Goal: Obtain resource: Obtain resource

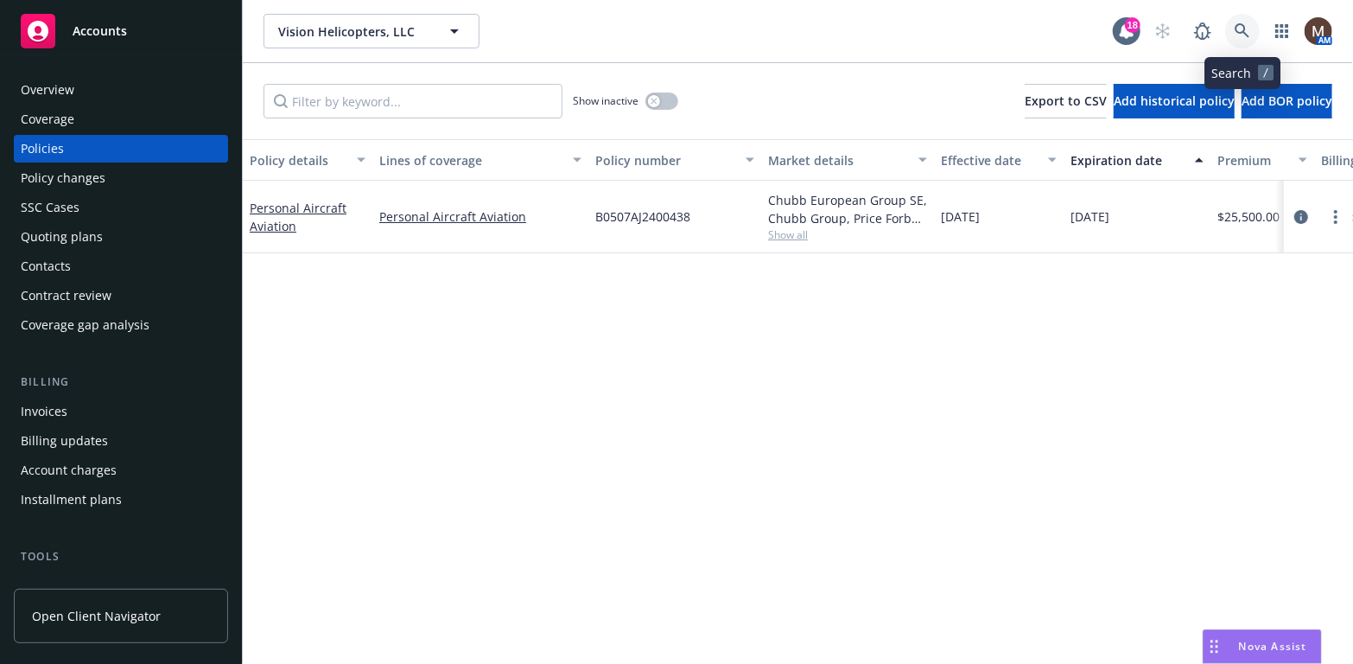
click at [1238, 24] on icon at bounding box center [1242, 30] width 15 height 15
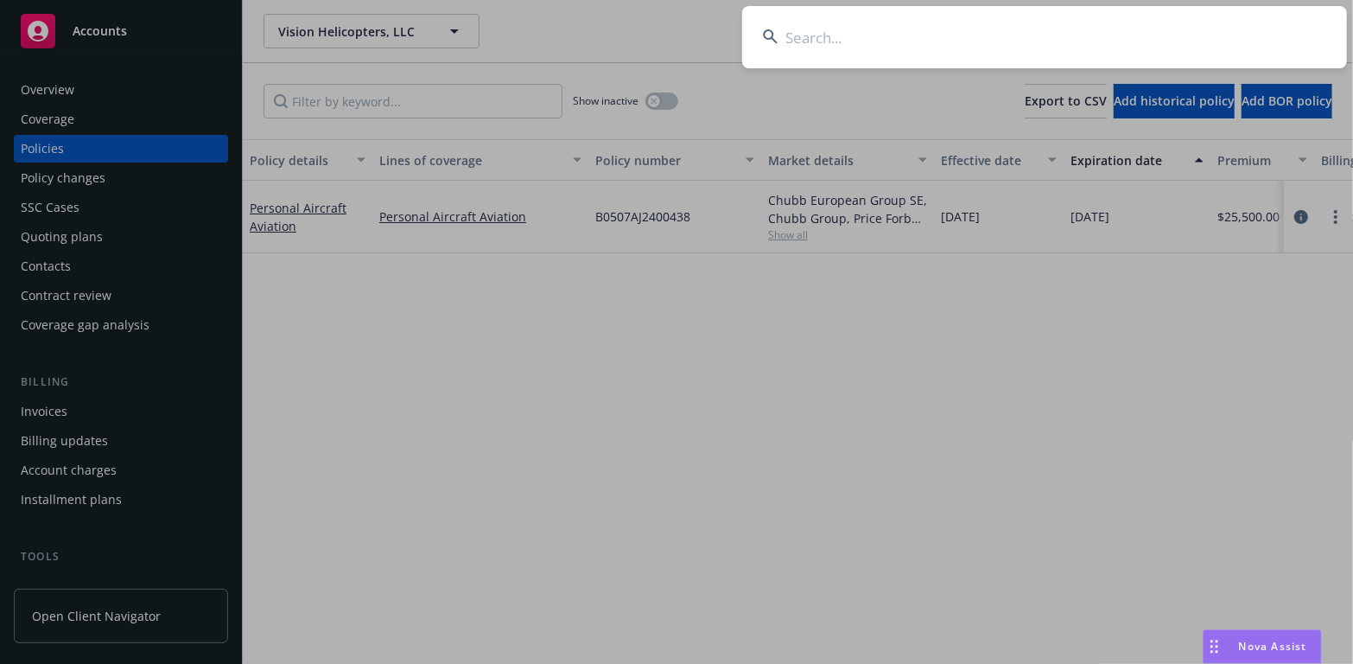
click at [831, 34] on input at bounding box center [1044, 37] width 605 height 62
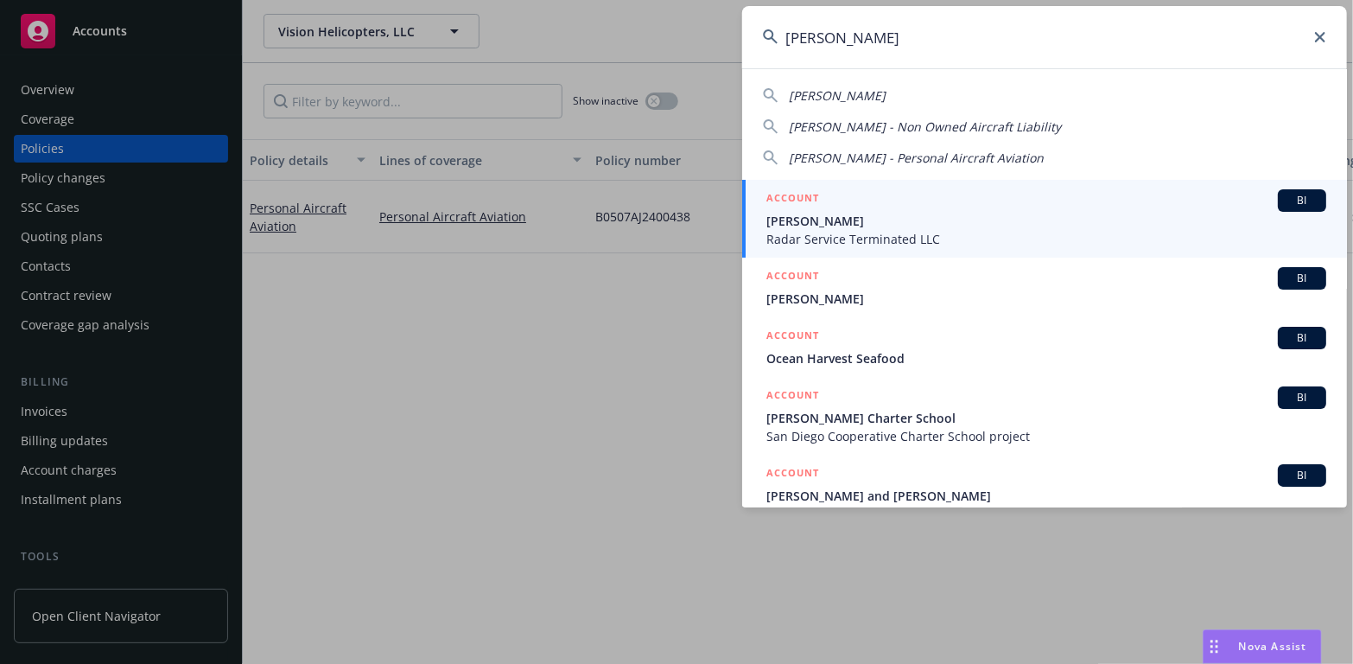
type input "sean harger"
click at [811, 235] on span "Radar Service Terminated LLC" at bounding box center [1047, 239] width 560 height 18
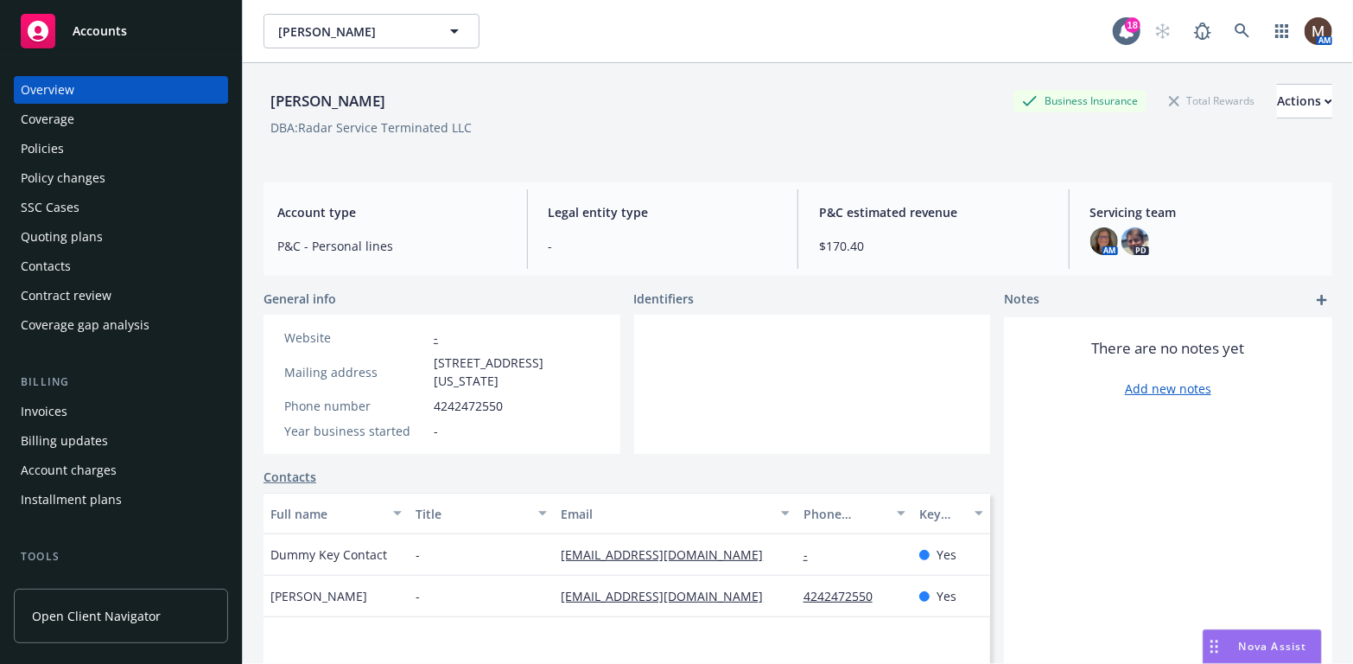
click at [59, 143] on div "Policies" at bounding box center [42, 149] width 43 height 28
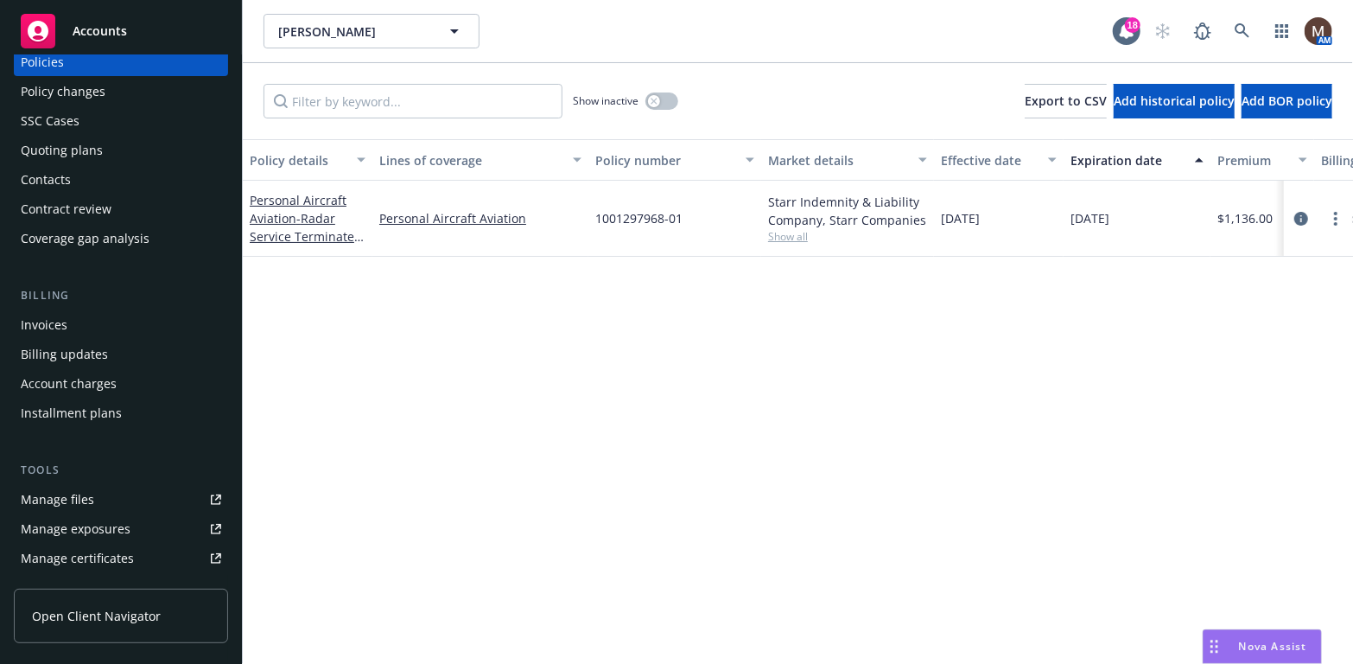
scroll to position [173, 0]
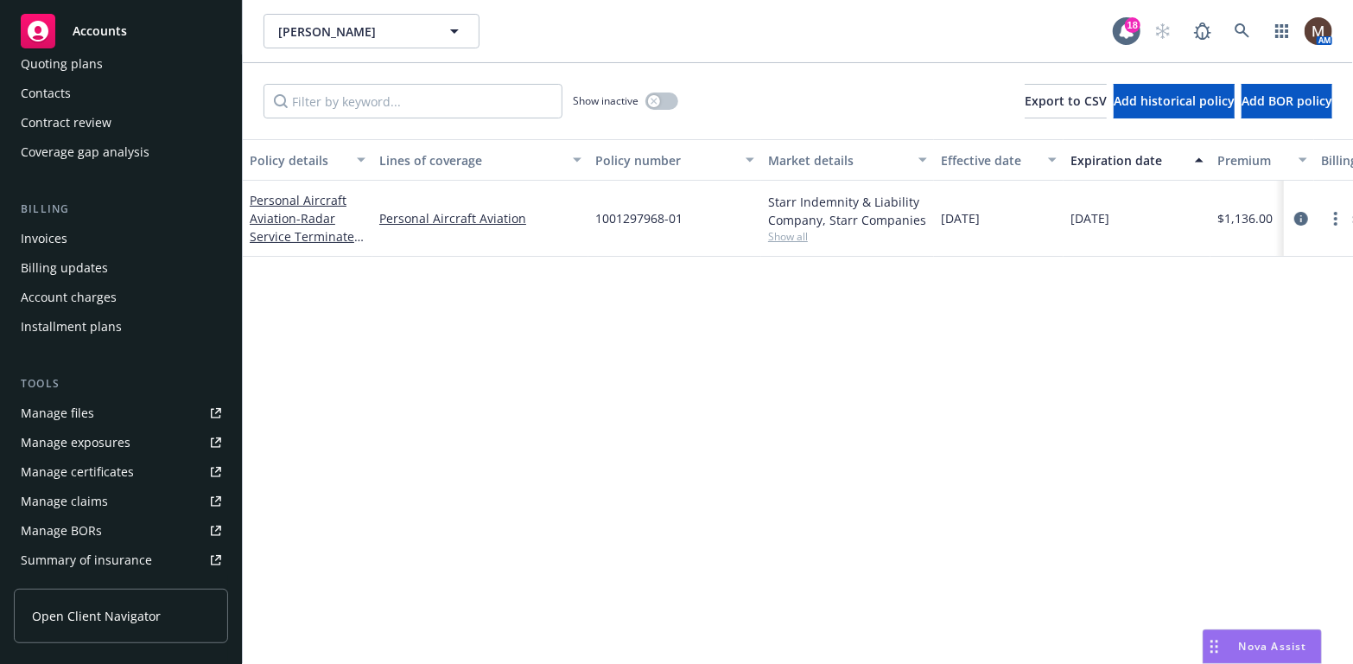
click at [83, 416] on div "Manage files" at bounding box center [57, 413] width 73 height 28
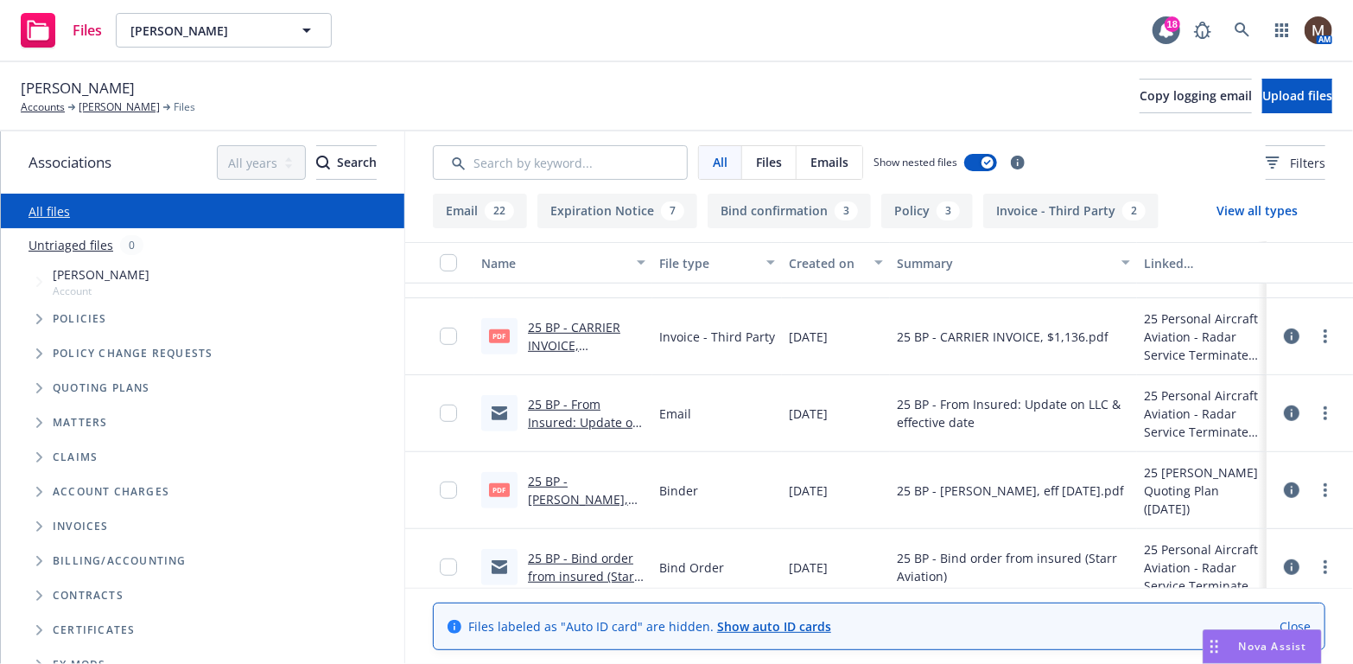
scroll to position [605, 0]
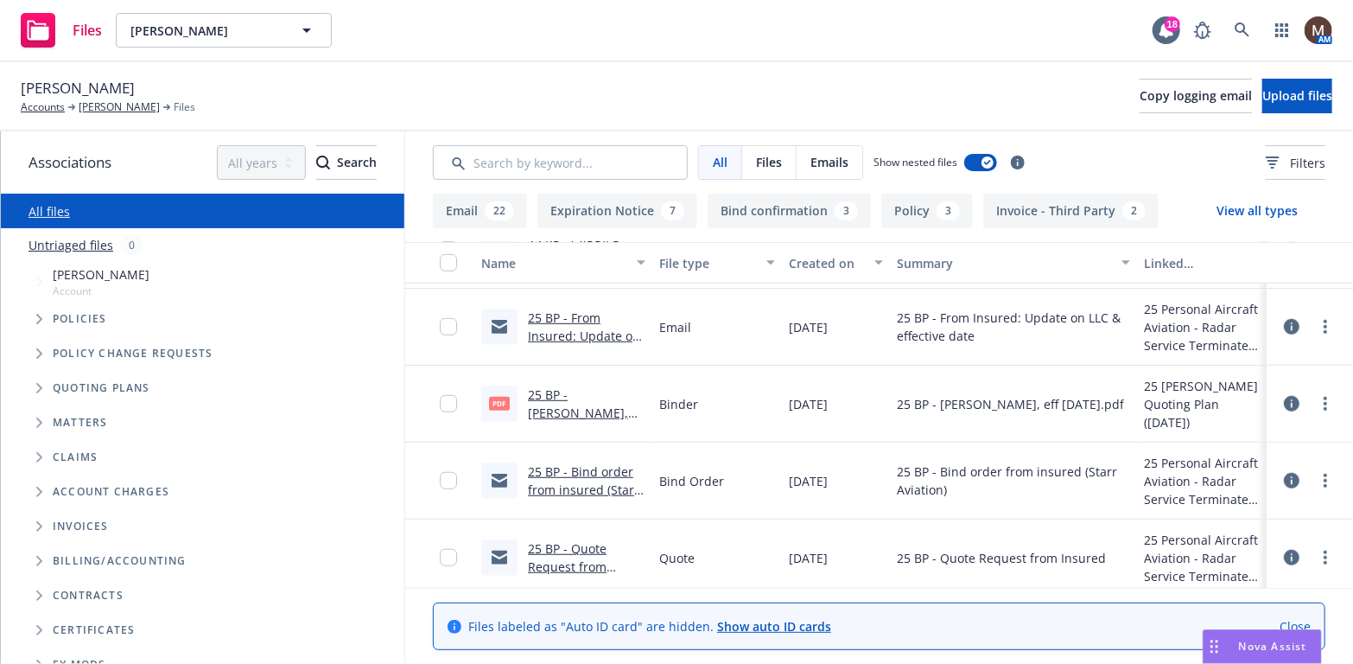
click at [604, 393] on link "25 BP - Starr Binder, eff 07.29.2025.pdf.pdf" at bounding box center [580, 412] width 104 height 53
click at [114, 105] on link "[PERSON_NAME]" at bounding box center [119, 107] width 81 height 16
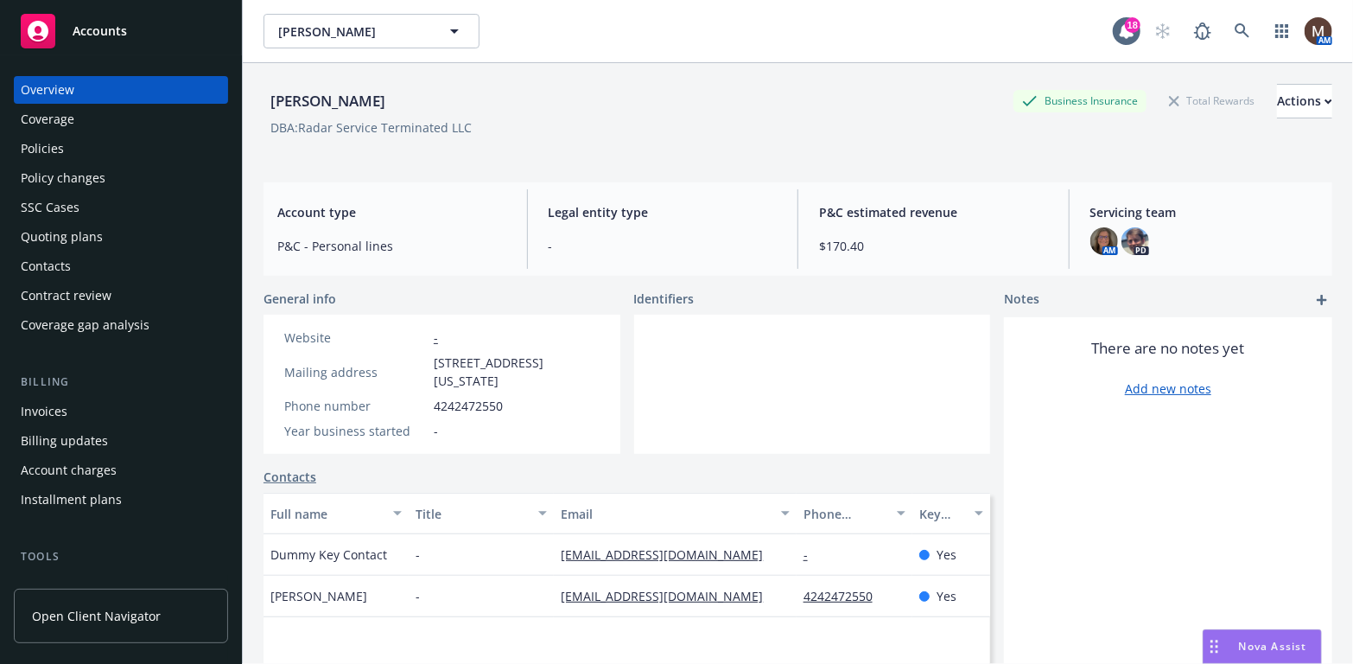
drag, startPoint x: 49, startPoint y: 149, endPoint x: 169, endPoint y: 191, distance: 127.4
click at [49, 149] on div "Policies" at bounding box center [42, 149] width 43 height 28
